Goal: Information Seeking & Learning: Learn about a topic

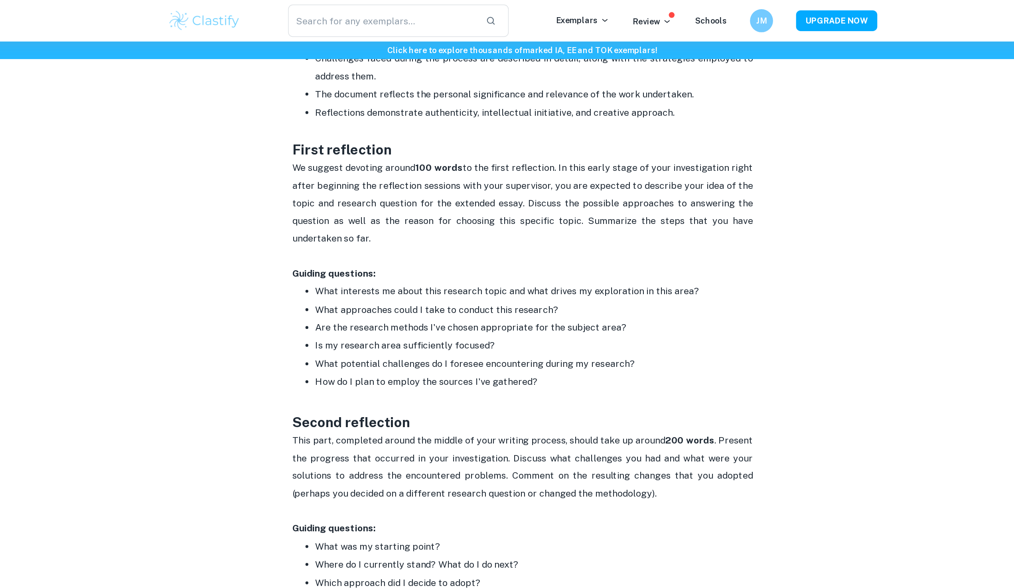
scroll to position [585, 0]
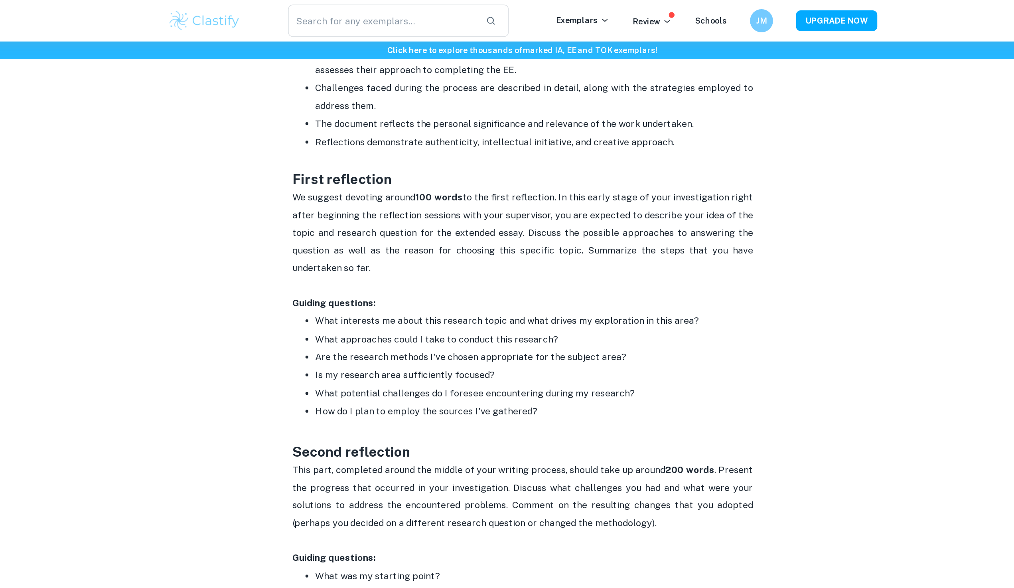
click at [457, 222] on p "What interests me about this research topic and what drives my exploration in t…" at bounding box center [515, 222] width 303 height 12
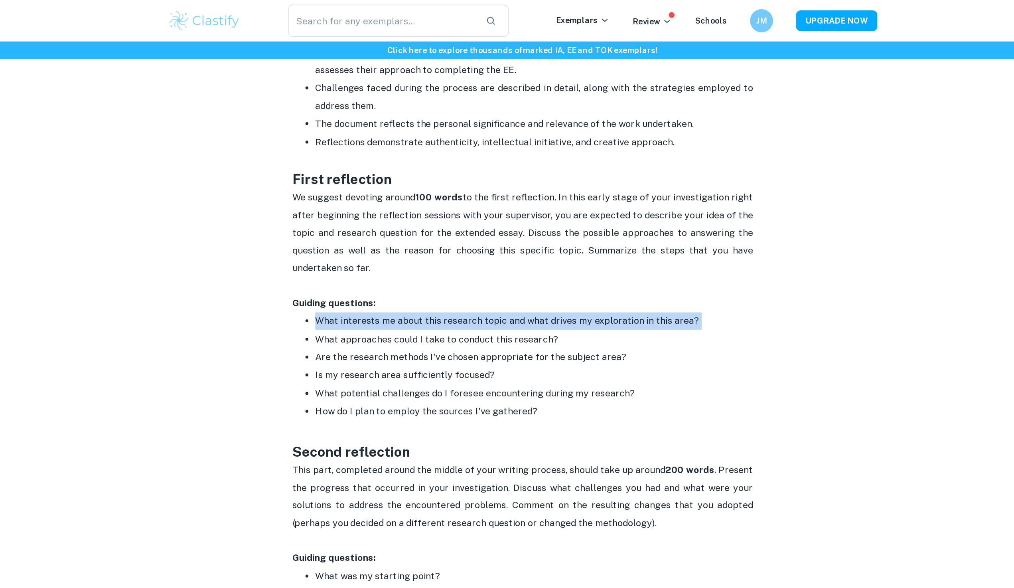
click at [457, 222] on p "What interests me about this research topic and what drives my exploration in t…" at bounding box center [515, 222] width 303 height 12
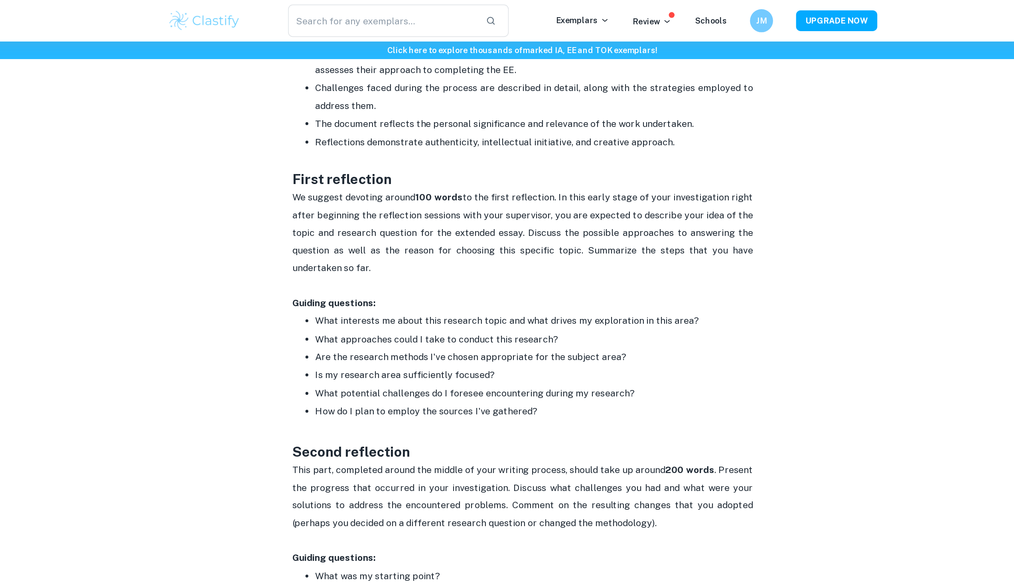
click at [457, 222] on p "What interests me about this research topic and what drives my exploration in t…" at bounding box center [515, 222] width 303 height 12
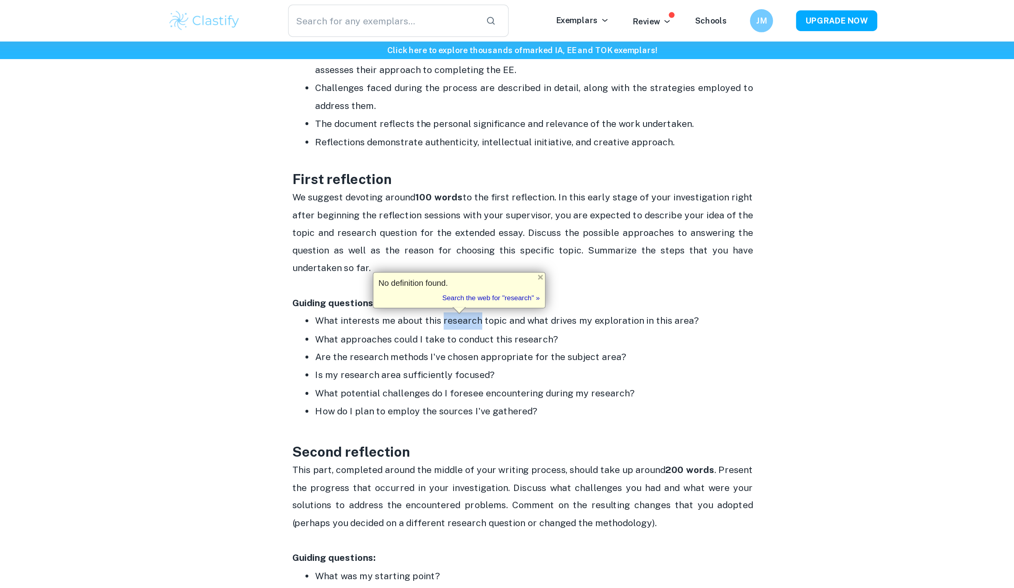
click at [457, 222] on p "What interests me about this research topic and what drives my exploration in t…" at bounding box center [515, 222] width 303 height 12
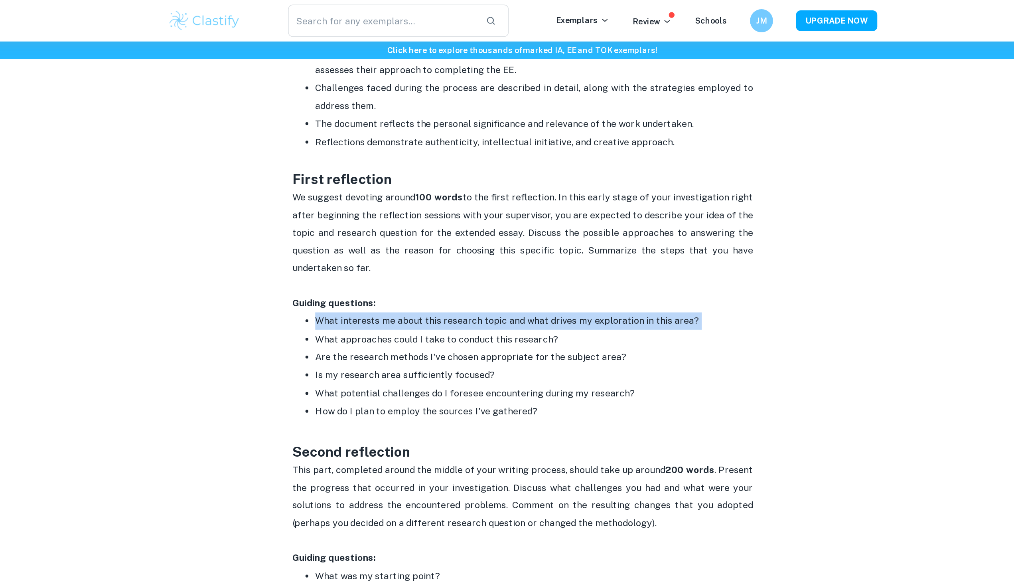
click at [457, 222] on p "What interests me about this research topic and what drives my exploration in t…" at bounding box center [515, 222] width 303 height 12
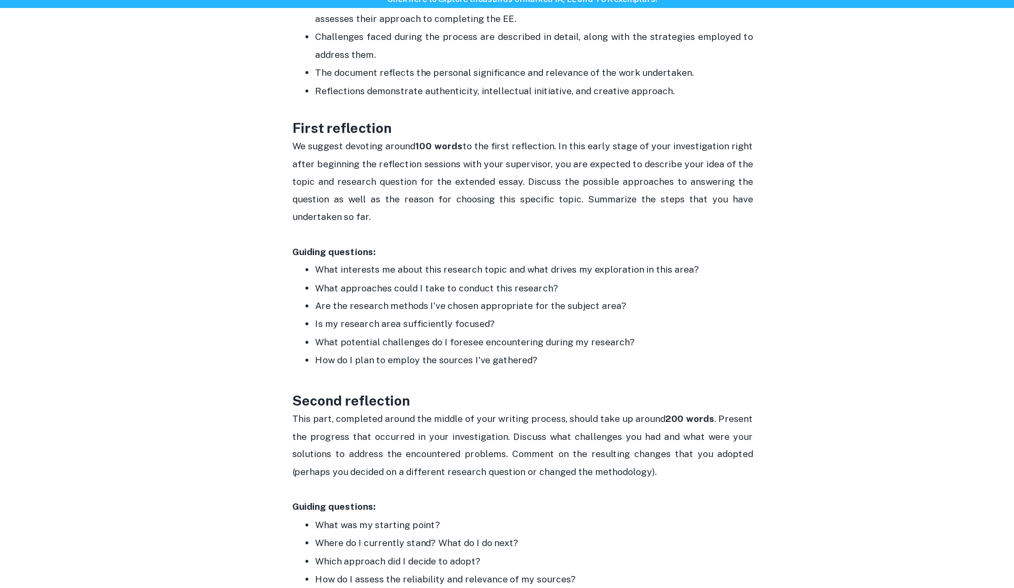
click at [451, 236] on p "What approaches could I take to conduct this research?" at bounding box center [515, 235] width 303 height 12
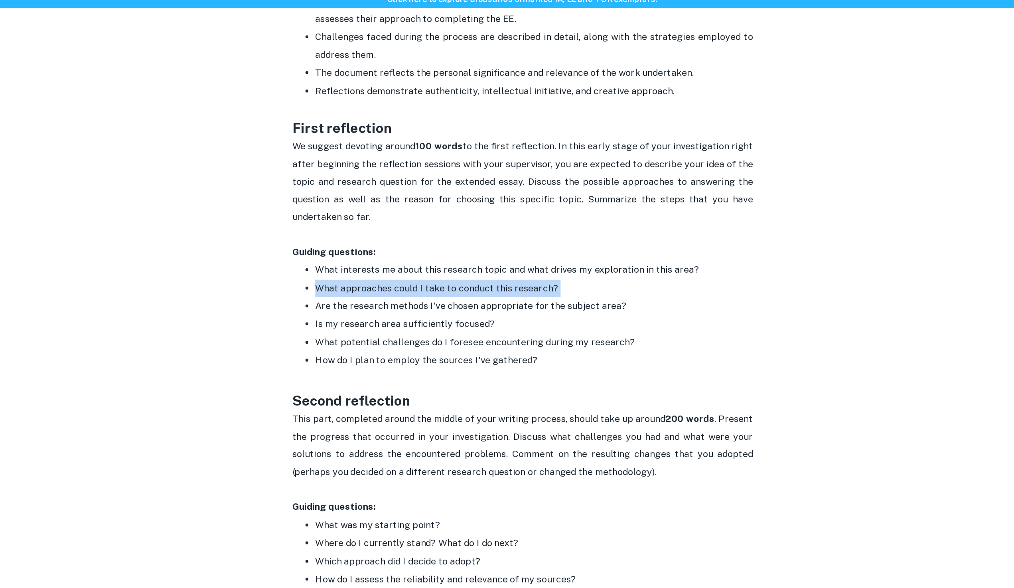
click at [451, 236] on p "What approaches could I take to conduct this research?" at bounding box center [515, 235] width 303 height 12
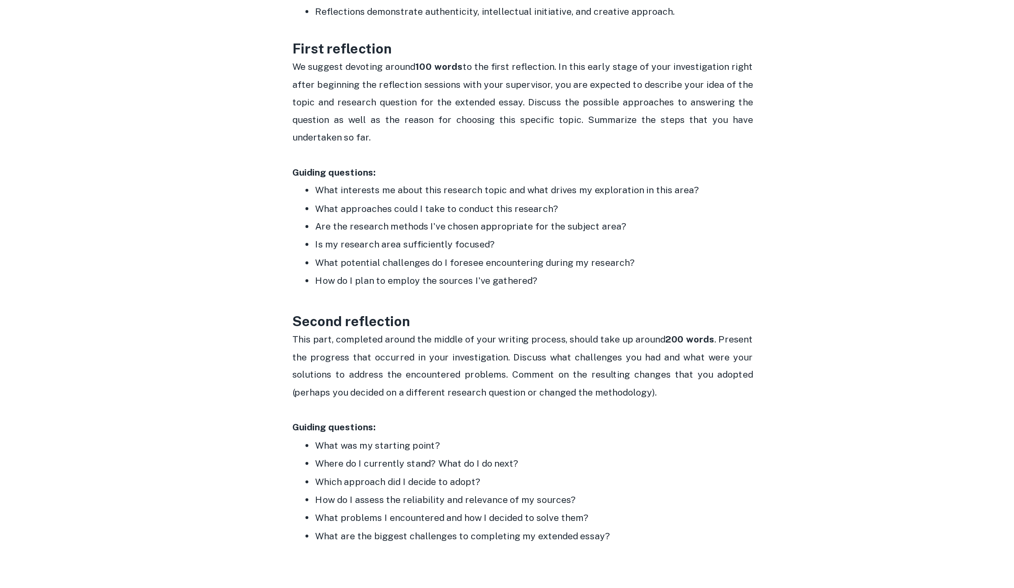
click at [449, 256] on p "Is my research area sufficiently focused?" at bounding box center [515, 260] width 303 height 12
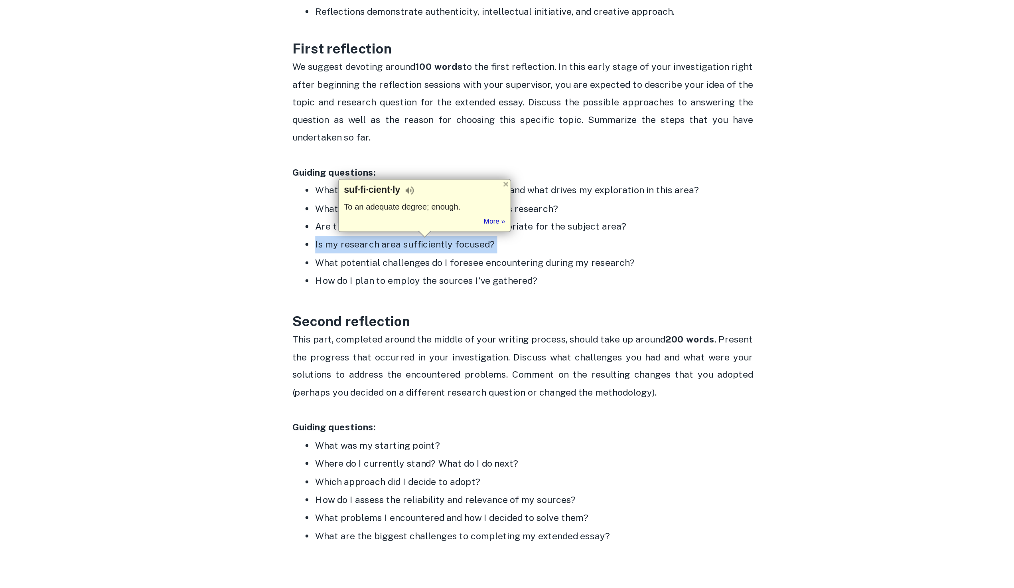
click at [449, 256] on p "Is my research area sufficiently focused?" at bounding box center [515, 260] width 303 height 12
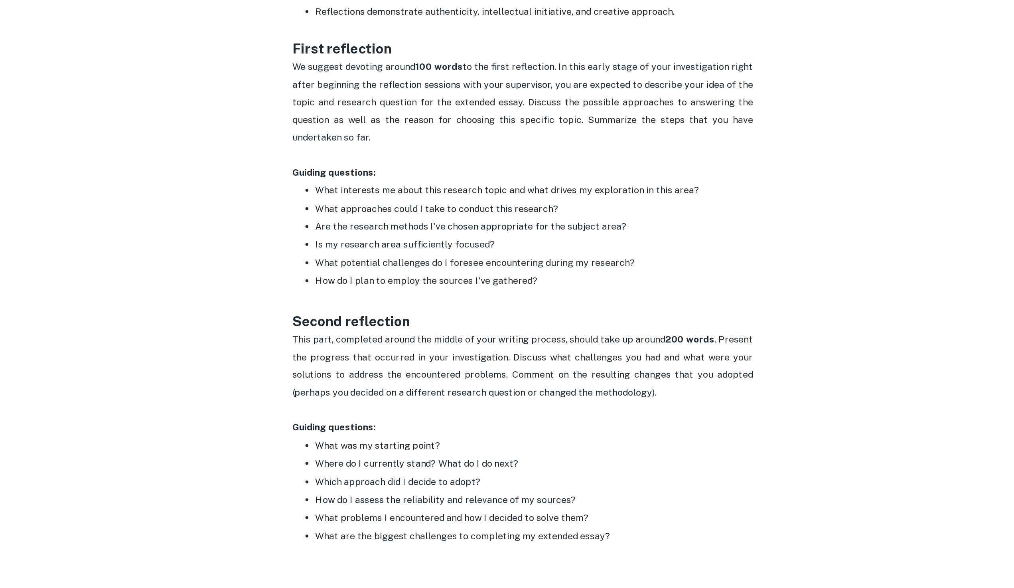
click at [438, 244] on p "Are the research methods I've chosen appropriate for the subject area?" at bounding box center [515, 247] width 303 height 12
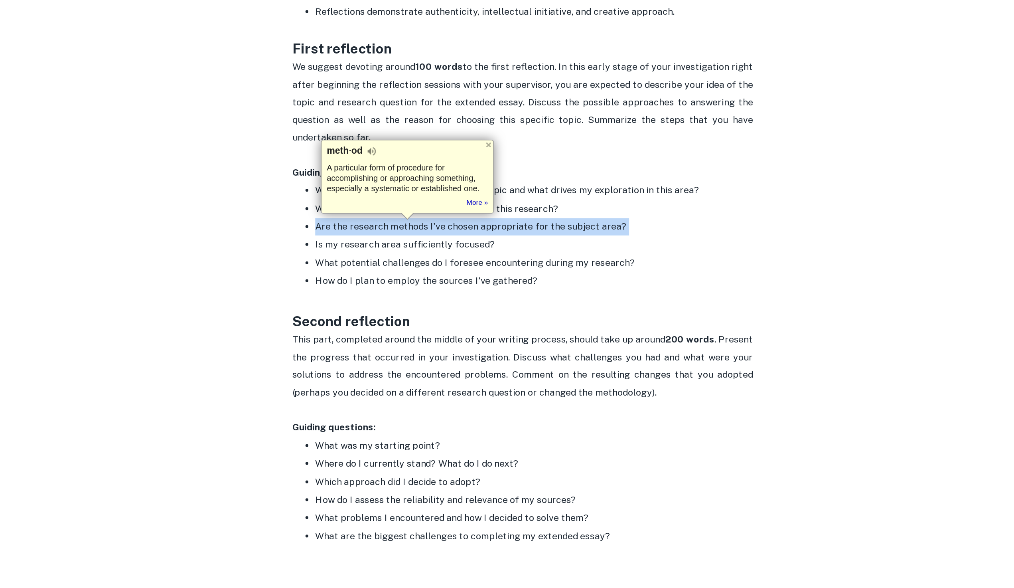
click at [438, 244] on p "Are the research methods I've chosen appropriate for the subject area?" at bounding box center [515, 247] width 303 height 12
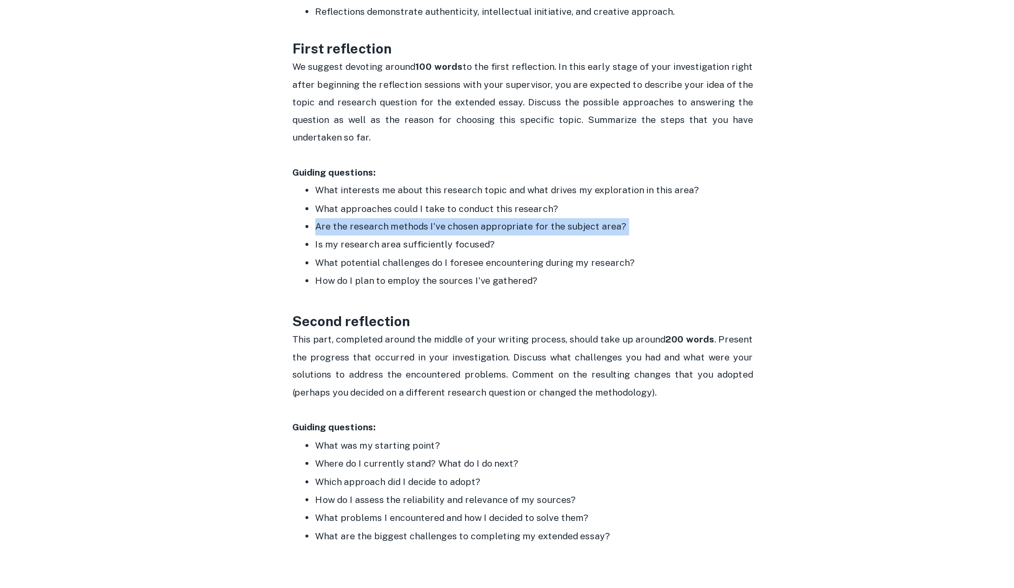
click at [438, 244] on p "Are the research methods I've chosen appropriate for the subject area?" at bounding box center [515, 247] width 303 height 12
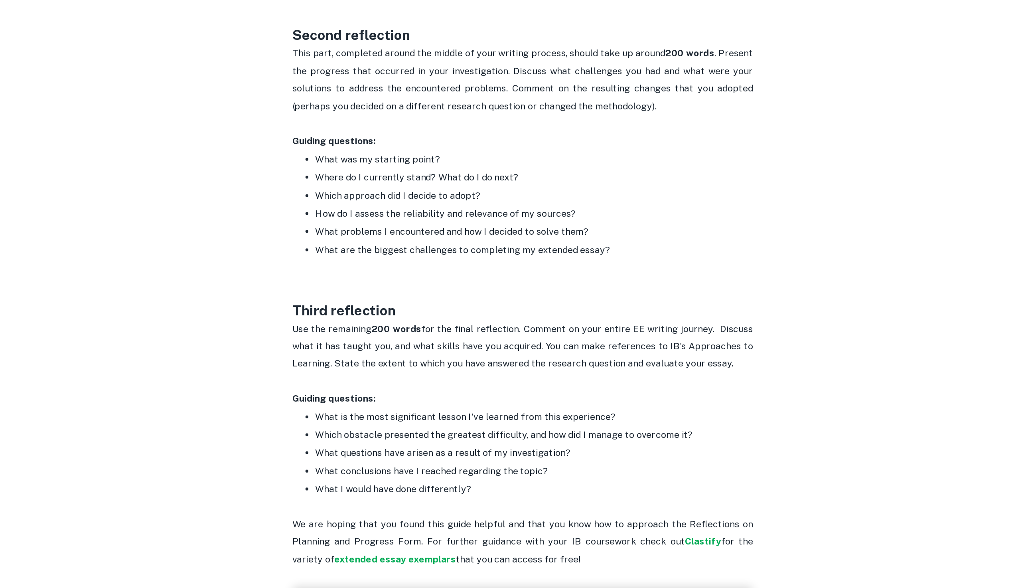
scroll to position [717, 0]
